Goal: Task Accomplishment & Management: Manage account settings

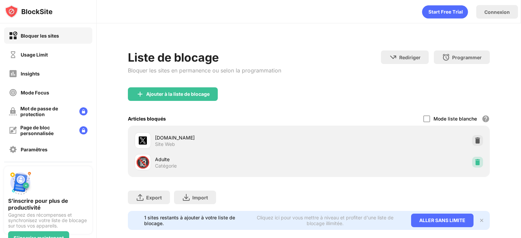
click at [474, 160] on img at bounding box center [477, 162] width 7 height 7
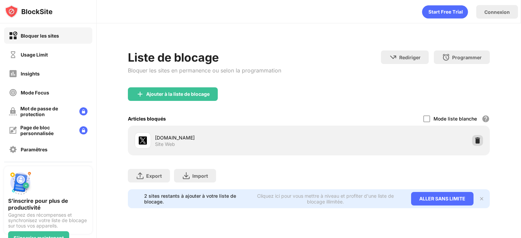
click at [474, 141] on img at bounding box center [477, 140] width 7 height 7
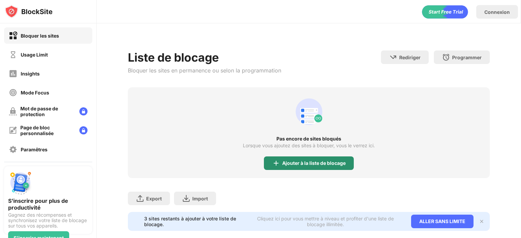
click at [291, 164] on div "Ajouter à la liste de blocage" at bounding box center [313, 163] width 63 height 5
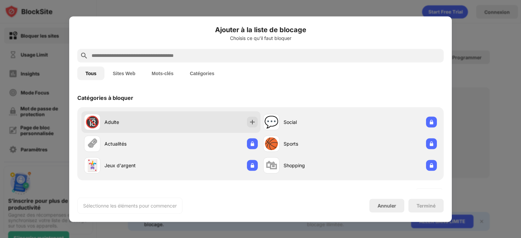
click at [149, 118] on div "🔞 Adulte" at bounding box center [127, 122] width 87 height 16
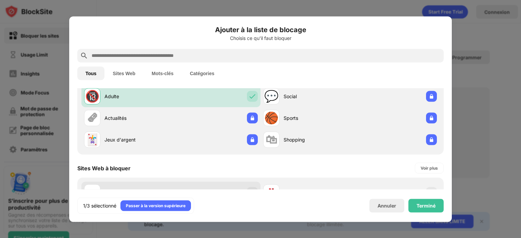
scroll to position [136, 0]
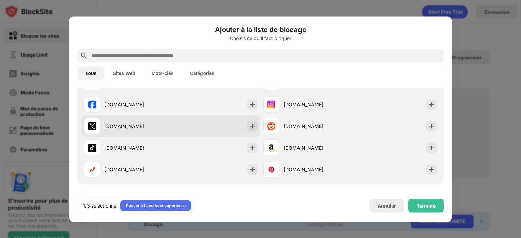
click at [143, 121] on div "[DOMAIN_NAME]" at bounding box center [127, 126] width 87 height 16
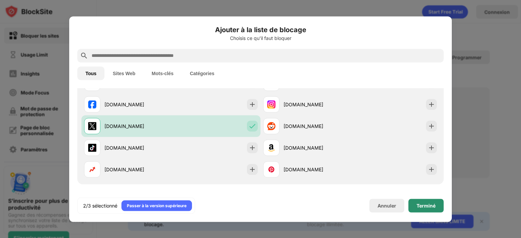
click at [430, 207] on div "Terminé" at bounding box center [425, 205] width 19 height 5
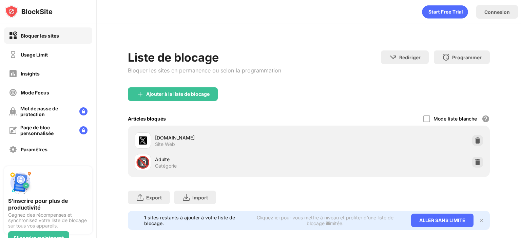
scroll to position [147, 0]
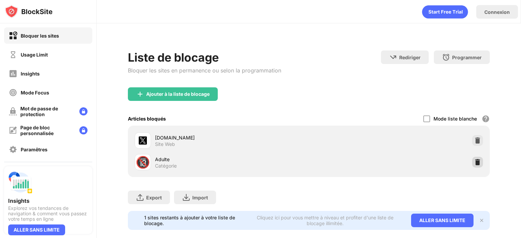
click at [474, 162] on img at bounding box center [477, 162] width 7 height 7
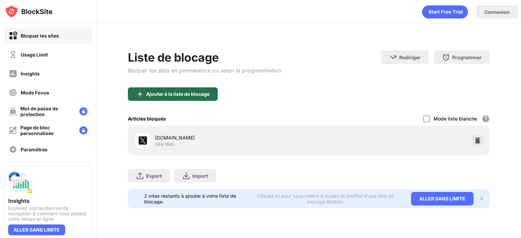
click at [178, 95] on div "Ajouter à la liste de blocage" at bounding box center [177, 94] width 63 height 5
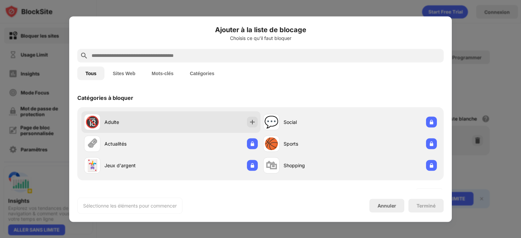
click at [161, 119] on div "Adulte" at bounding box center [137, 122] width 66 height 7
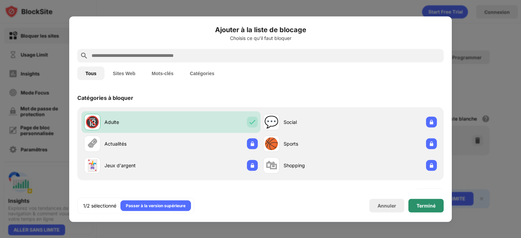
click at [432, 203] on div "Terminé" at bounding box center [425, 205] width 19 height 5
